Goal: Task Accomplishment & Management: Use online tool/utility

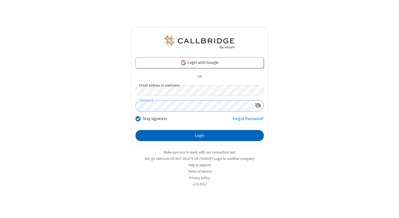
click at [199, 136] on button "Login" at bounding box center [199, 135] width 128 height 11
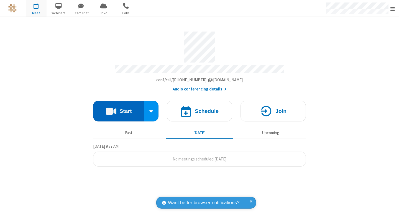
click at [119, 109] on button "Start" at bounding box center [118, 111] width 51 height 21
